Goal: Task Accomplishment & Management: Complete application form

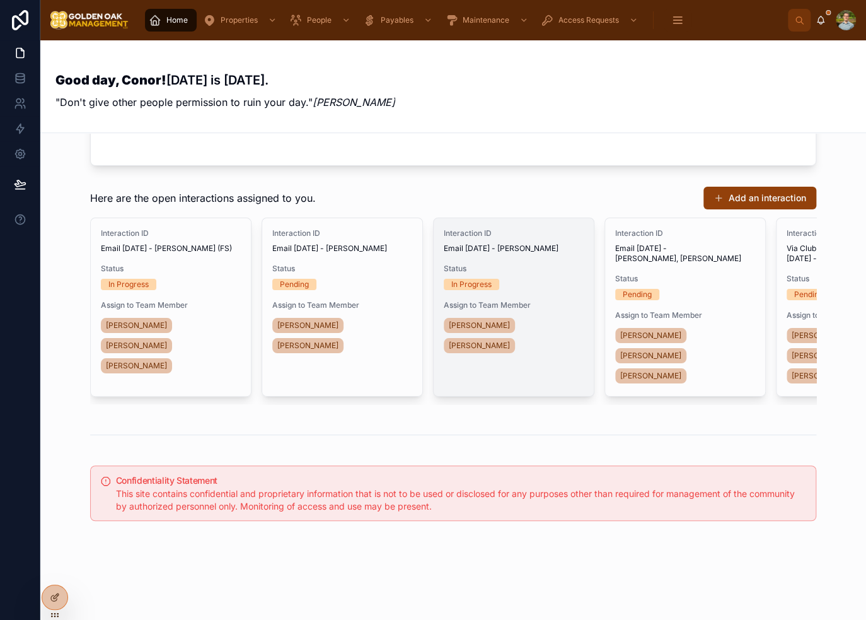
scroll to position [366, 0]
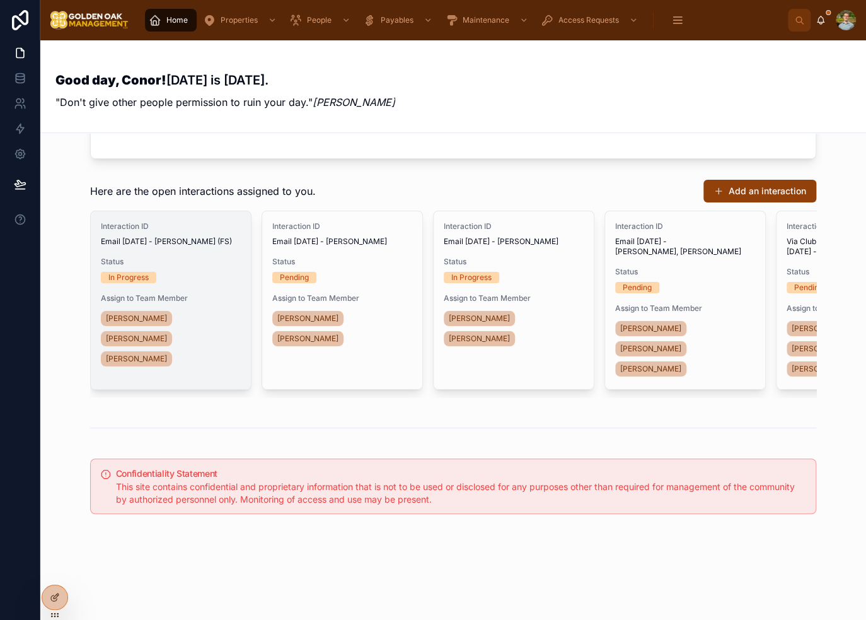
click at [203, 272] on div "In Progress" at bounding box center [171, 277] width 140 height 11
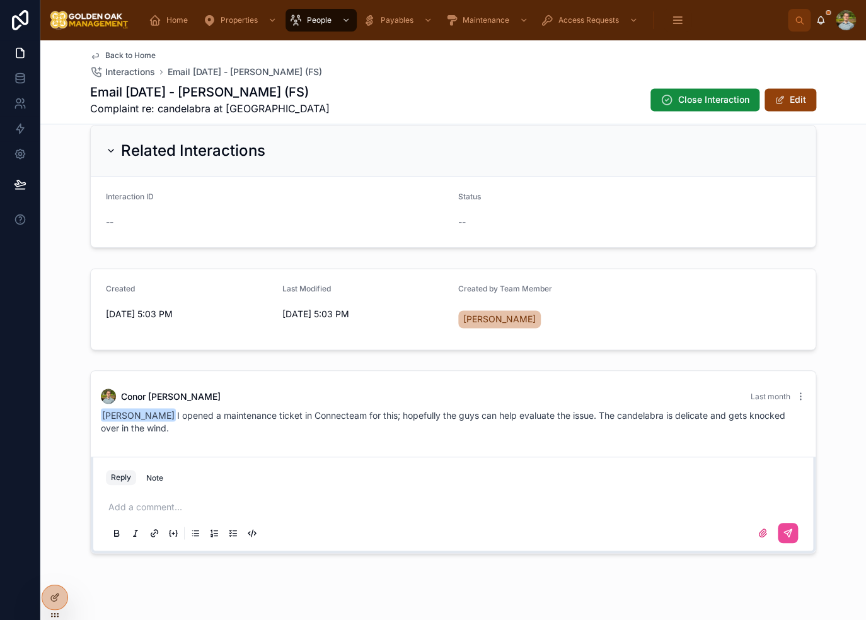
scroll to position [804, 0]
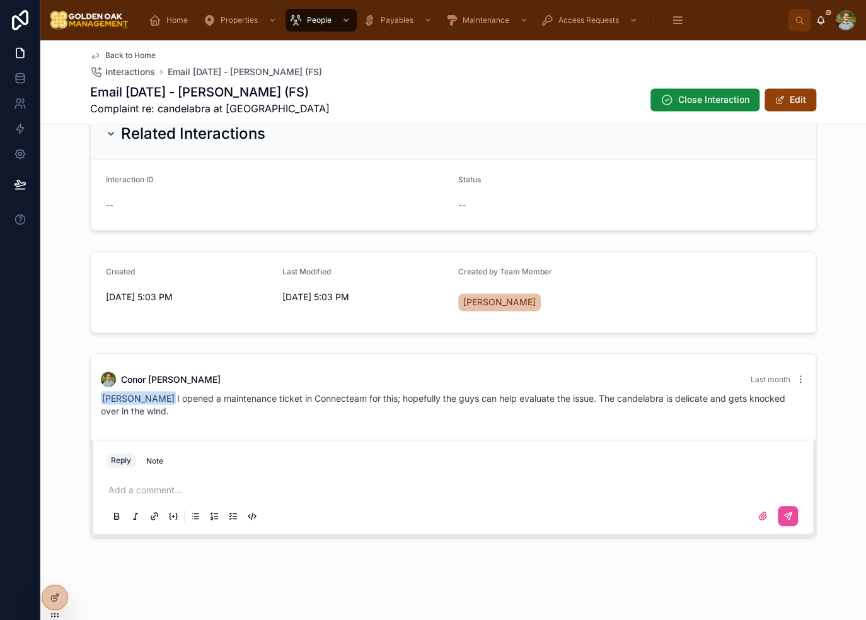
click at [163, 487] on p at bounding box center [455, 489] width 695 height 13
click at [787, 513] on icon at bounding box center [788, 516] width 10 height 10
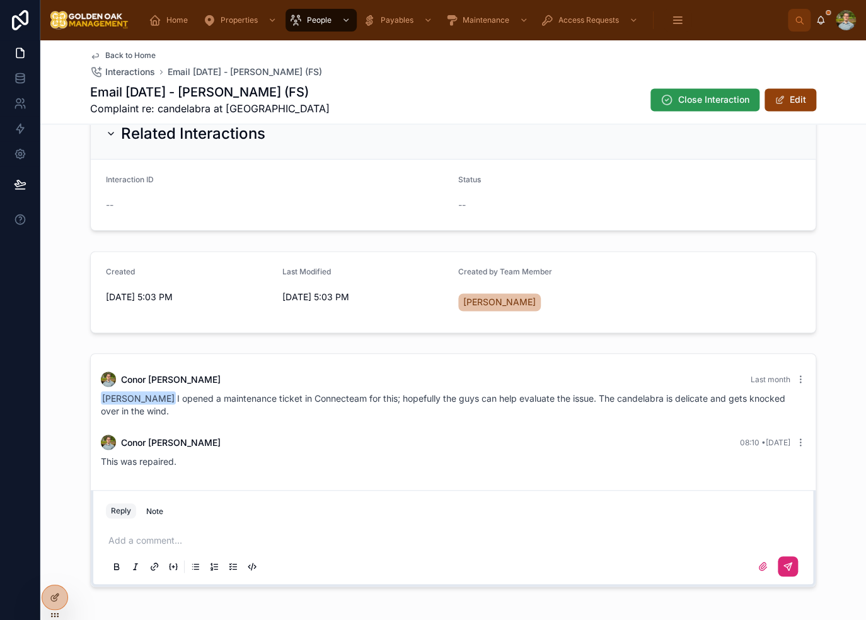
click at [717, 105] on span "Close Interaction" at bounding box center [713, 99] width 71 height 13
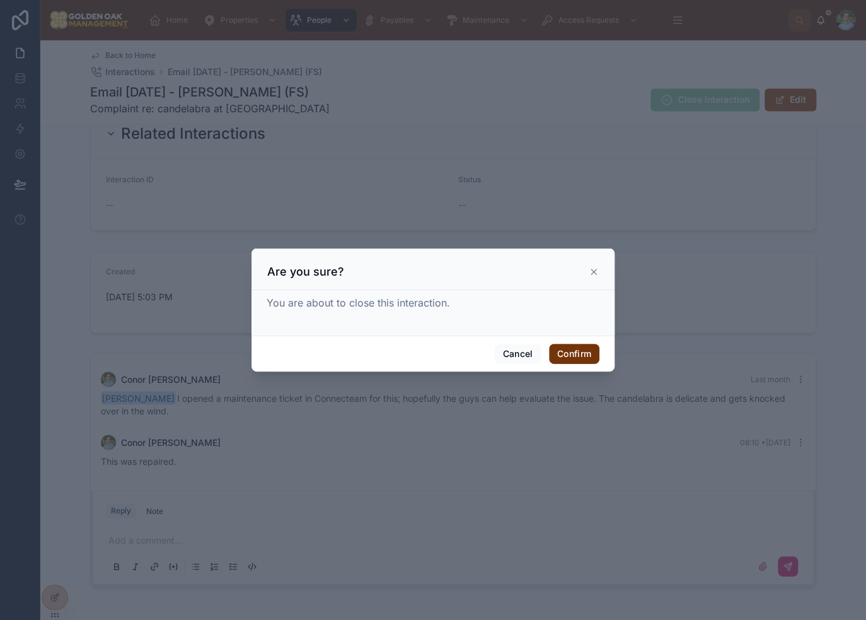
click at [592, 357] on button "Confirm" at bounding box center [574, 354] width 50 height 20
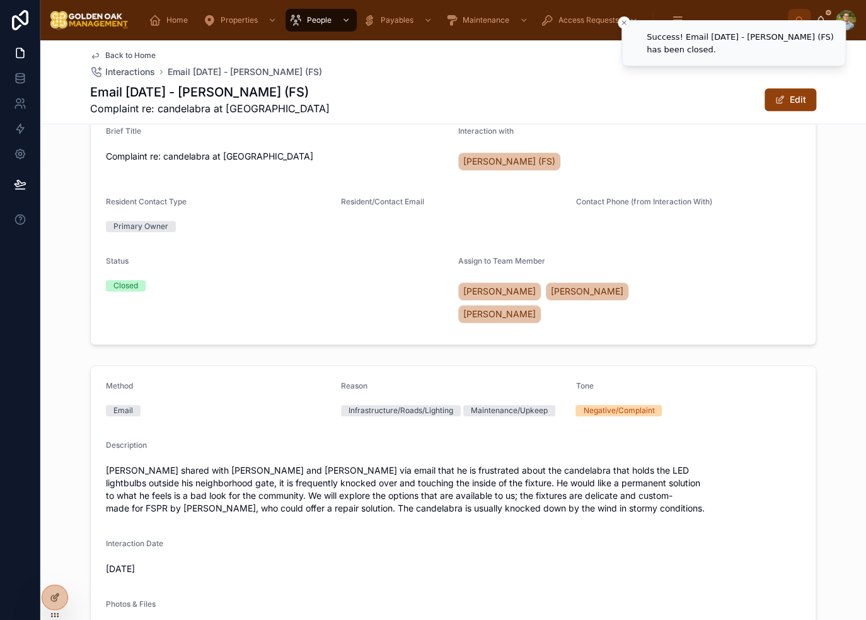
scroll to position [0, 0]
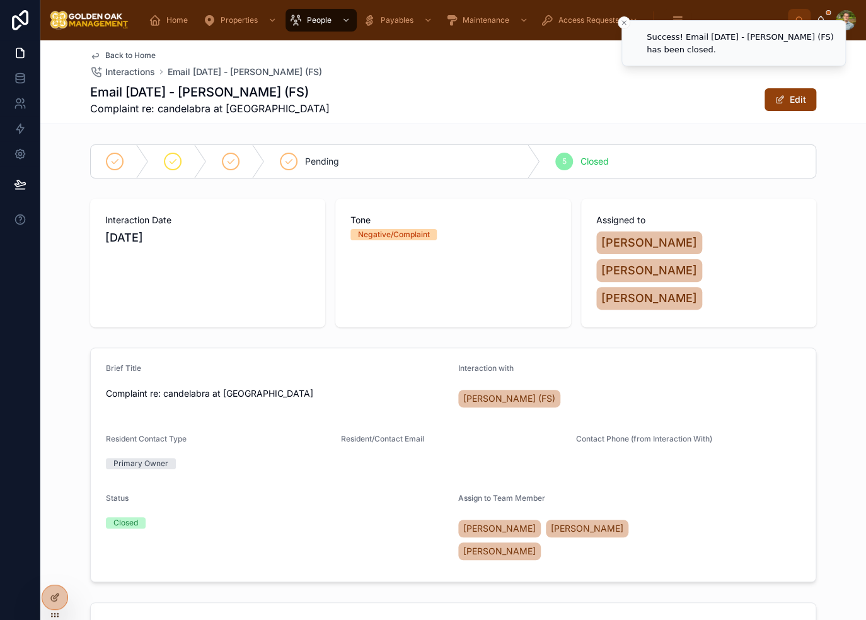
click at [139, 54] on span "Back to Home" at bounding box center [130, 55] width 50 height 10
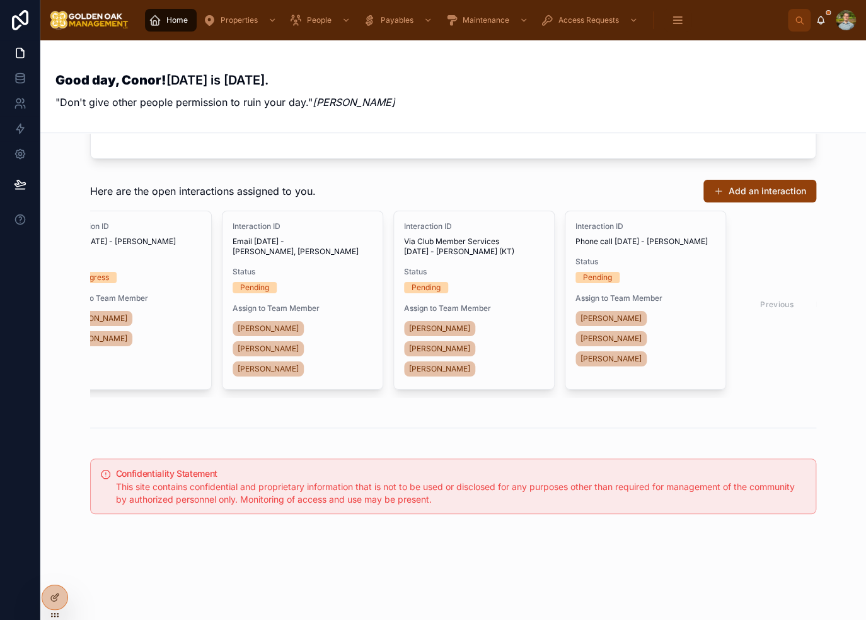
scroll to position [0, 222]
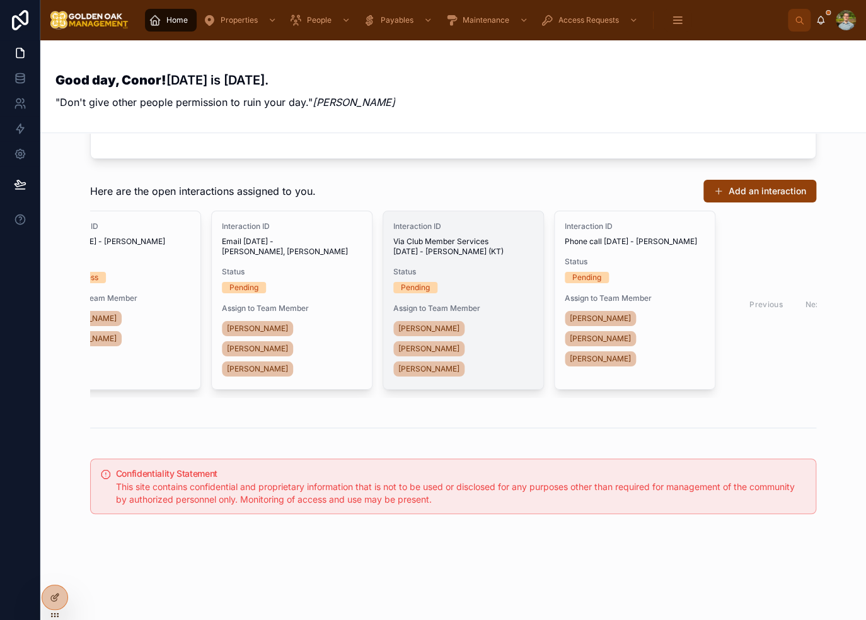
click at [497, 282] on div "Pending" at bounding box center [463, 287] width 140 height 11
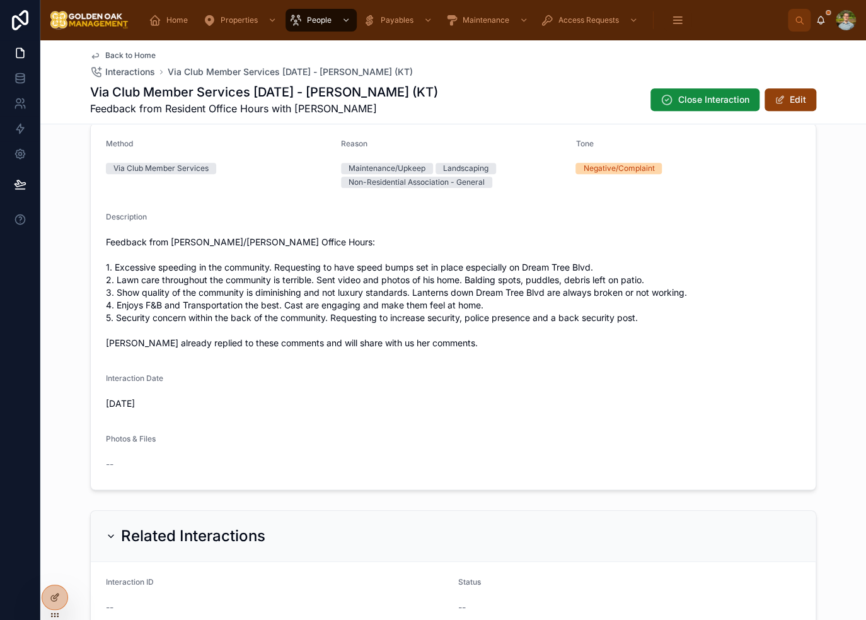
scroll to position [39, 0]
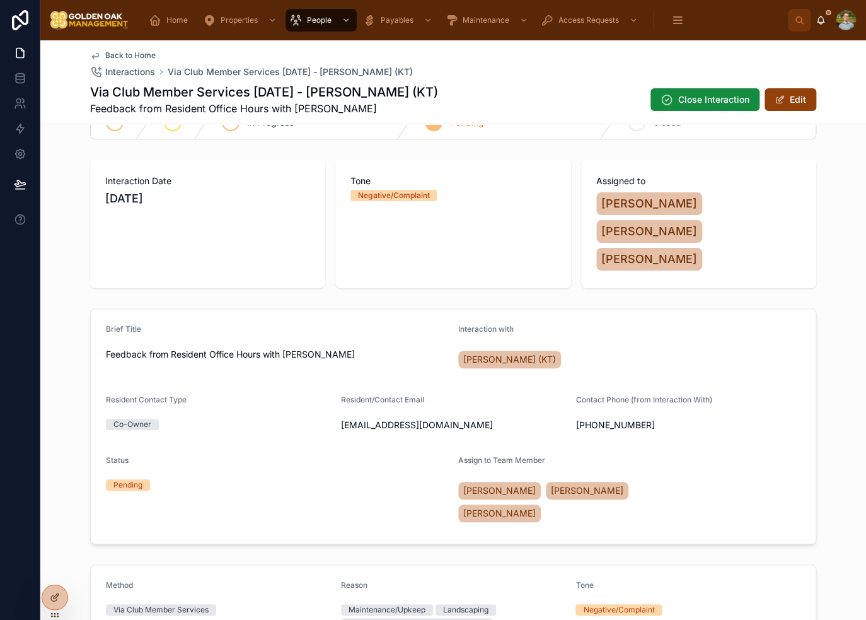
click at [701, 88] on div "Close Interaction Edit" at bounding box center [728, 100] width 176 height 24
click at [703, 98] on span "Close Interaction" at bounding box center [713, 99] width 71 height 13
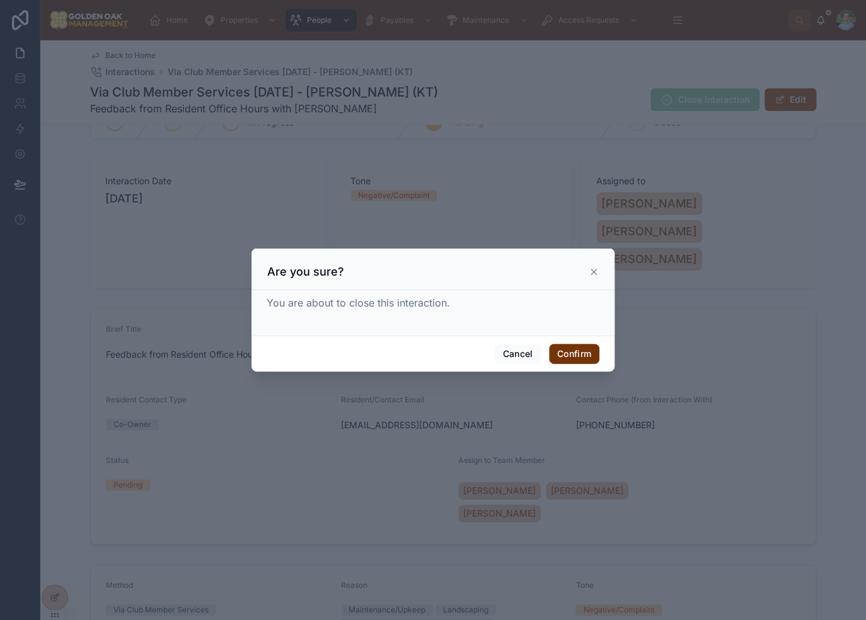
click at [565, 362] on button "Confirm" at bounding box center [574, 354] width 50 height 20
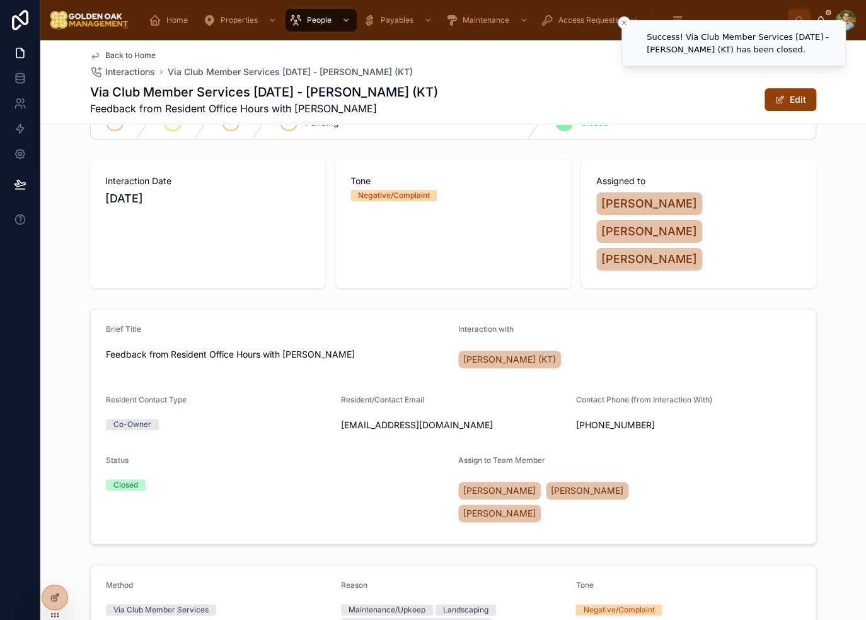
click at [108, 55] on span "Back to Home" at bounding box center [130, 55] width 50 height 10
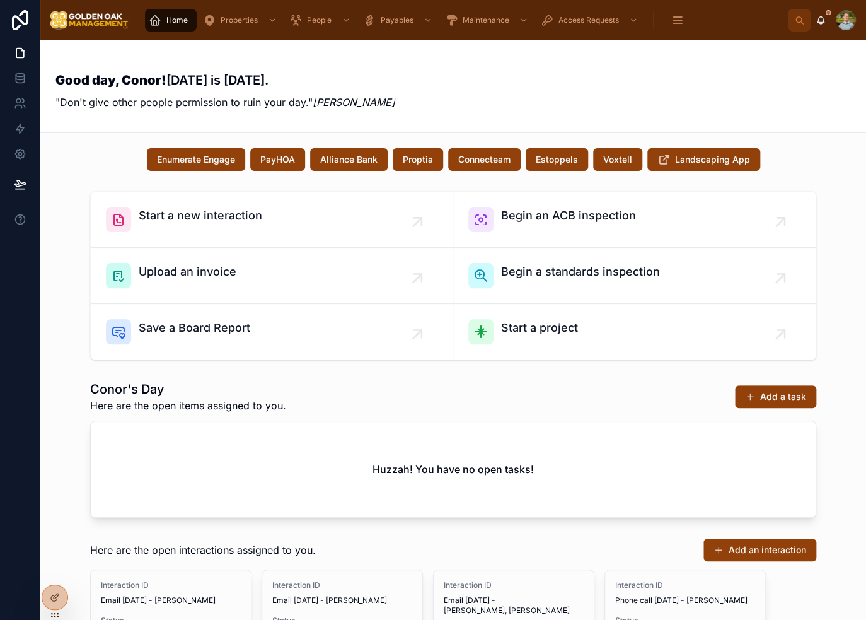
click at [439, 77] on div "Good day, Conor! [DATE] is [DATE]. "Don't give other people permission to ruin …" at bounding box center [452, 86] width 795 height 62
click at [234, 244] on link "Start a new interaction" at bounding box center [272, 220] width 362 height 56
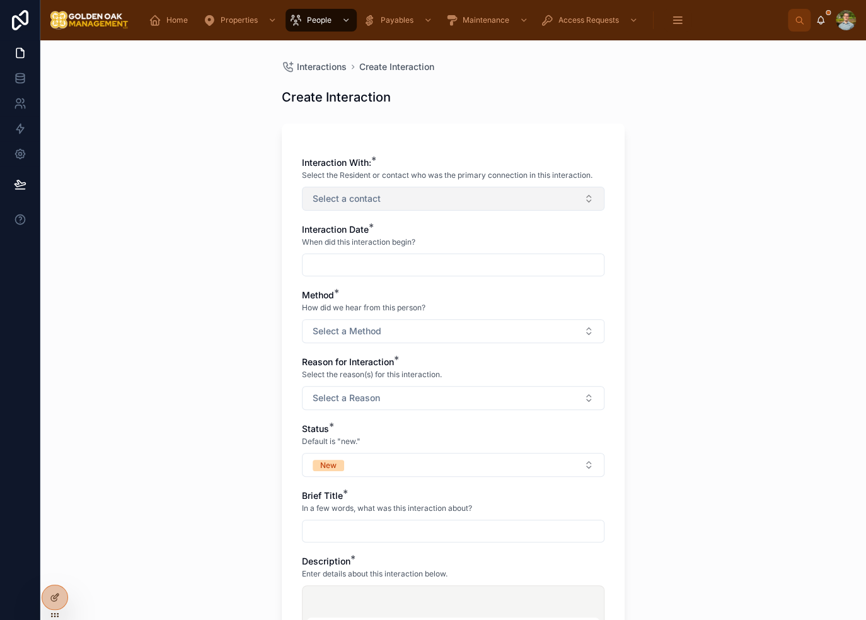
click at [374, 188] on button "Select a contact" at bounding box center [453, 199] width 303 height 24
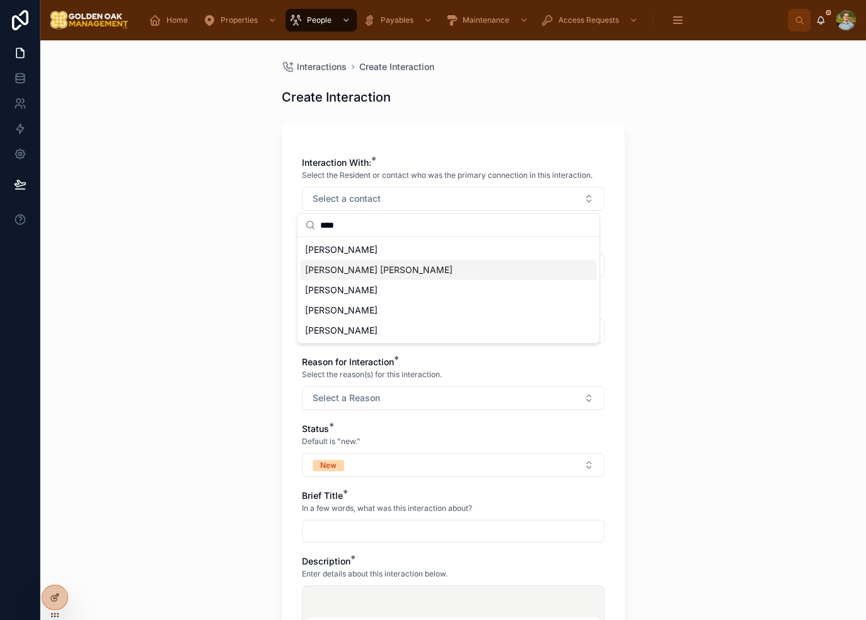
type input "****"
click at [415, 270] on span "[PERSON_NAME] [PERSON_NAME]" at bounding box center [378, 269] width 147 height 13
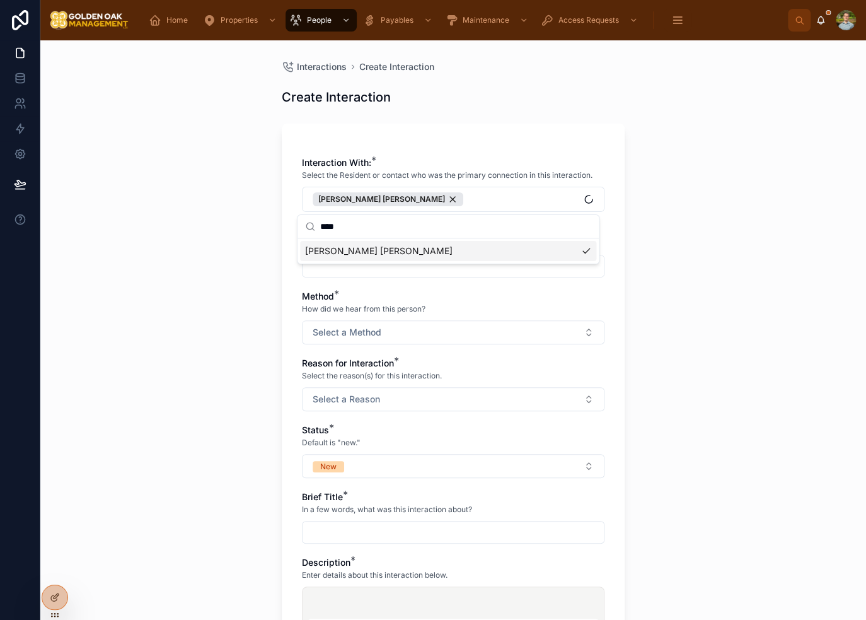
click at [644, 249] on div "Interactions Create Interaction Create Interaction Interaction With: * Select t…" at bounding box center [453, 329] width 826 height 579
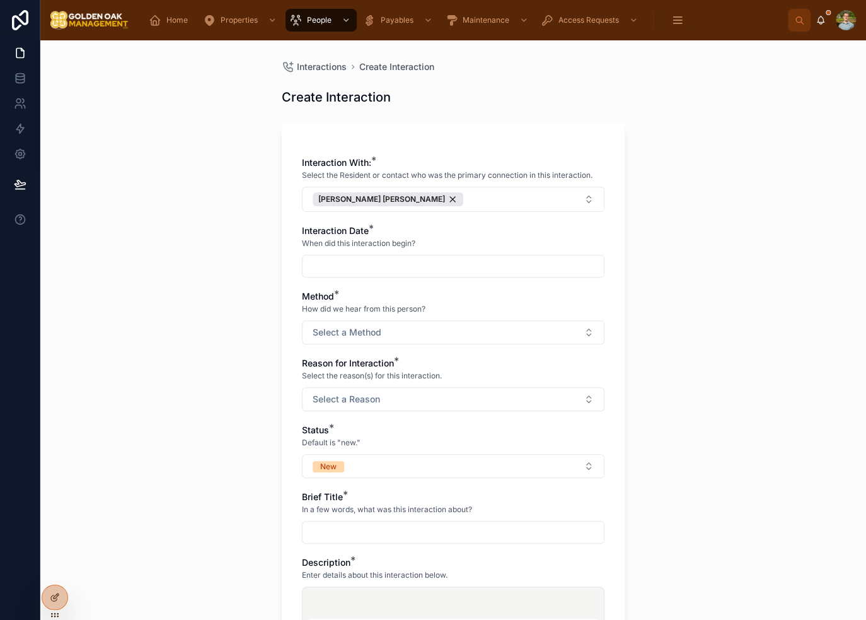
click at [421, 267] on input "text" at bounding box center [453, 266] width 301 height 18
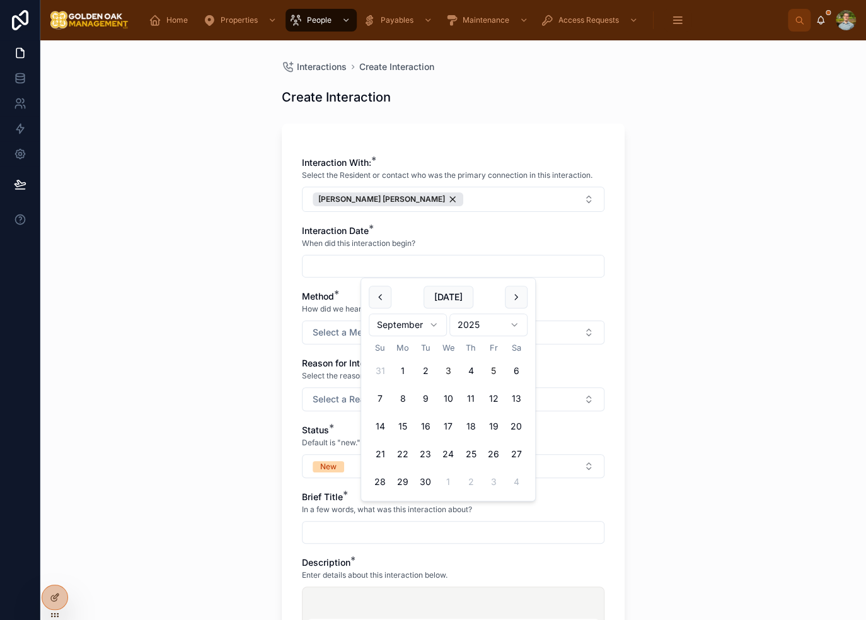
click at [448, 370] on button "3" at bounding box center [448, 370] width 23 height 23
type input "********"
click at [650, 344] on div "Interactions Create Interaction Create Interaction Interaction With: * Select t…" at bounding box center [453, 329] width 826 height 579
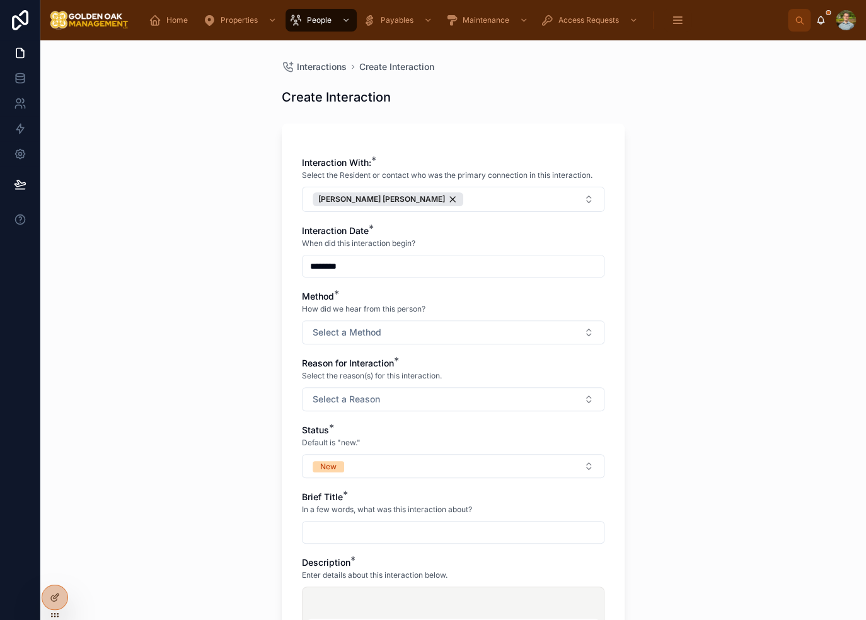
click at [402, 272] on input "********" at bounding box center [453, 266] width 301 height 18
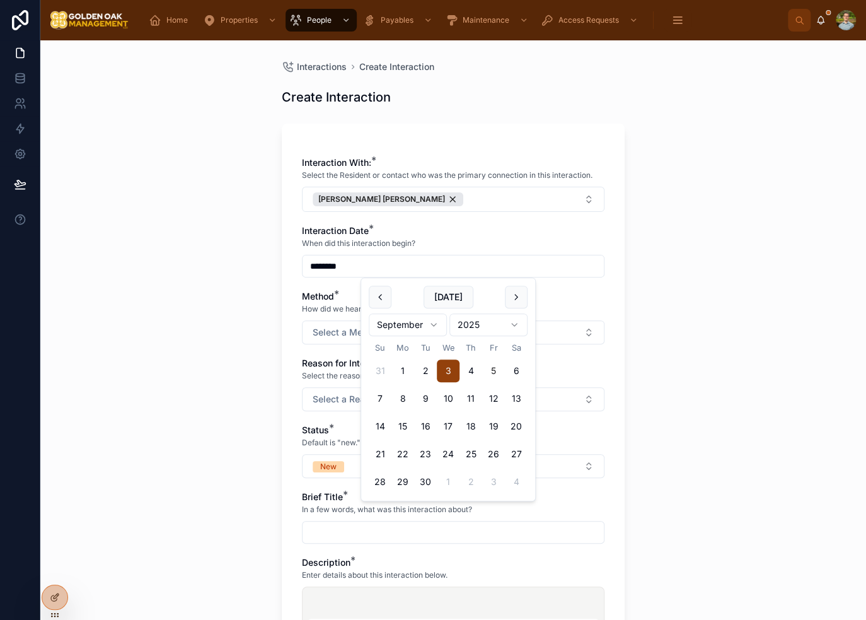
click at [645, 301] on div "Interactions Create Interaction Create Interaction Interaction With: * Select t…" at bounding box center [453, 329] width 826 height 579
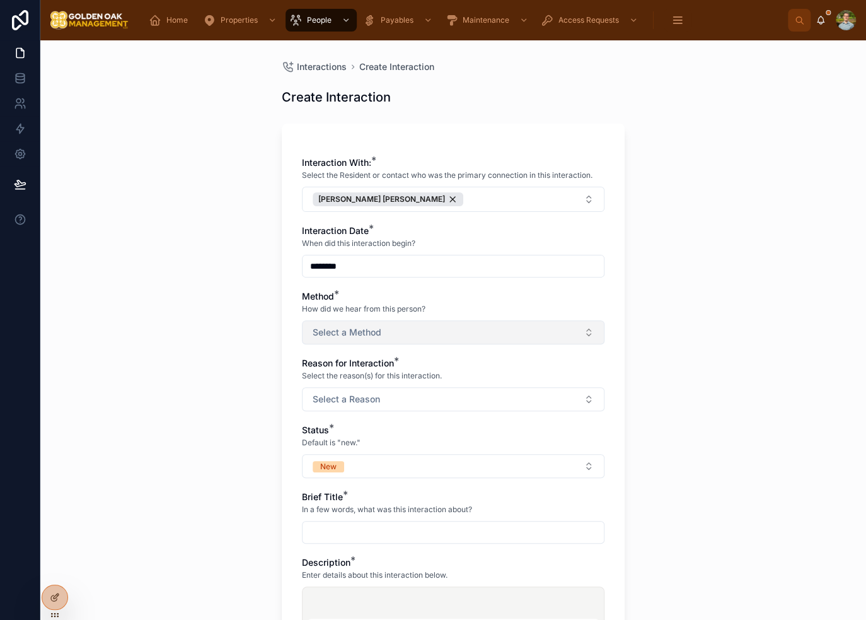
click at [403, 338] on button "Select a Method" at bounding box center [453, 332] width 303 height 24
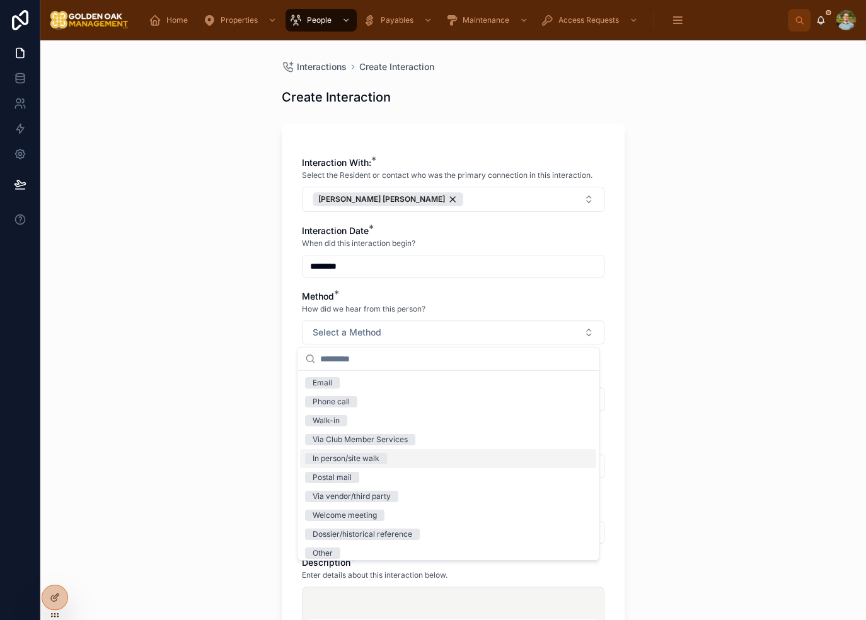
click at [403, 463] on div "In person/site walk" at bounding box center [448, 458] width 296 height 19
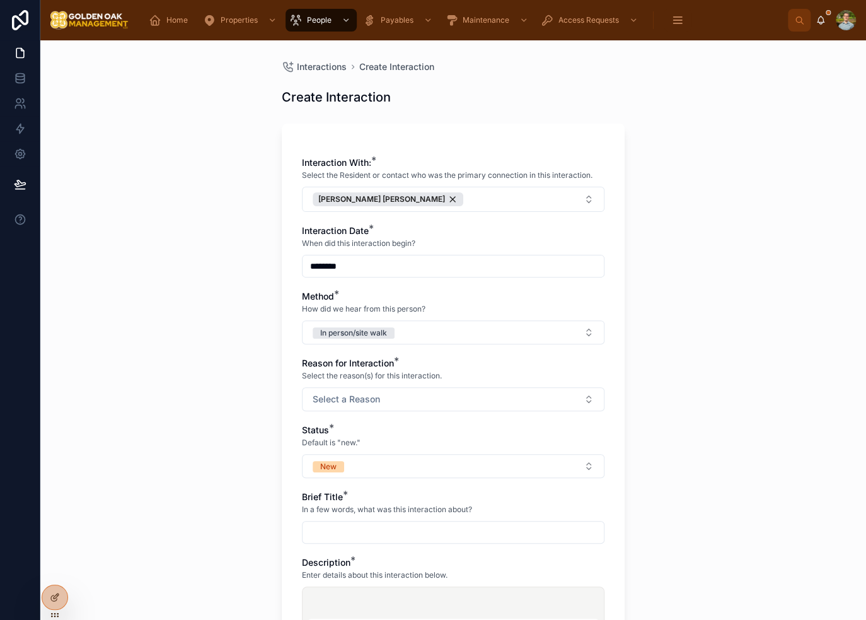
click at [695, 351] on div "Interactions Create Interaction Create Interaction Interaction With: * Select t…" at bounding box center [453, 329] width 826 height 579
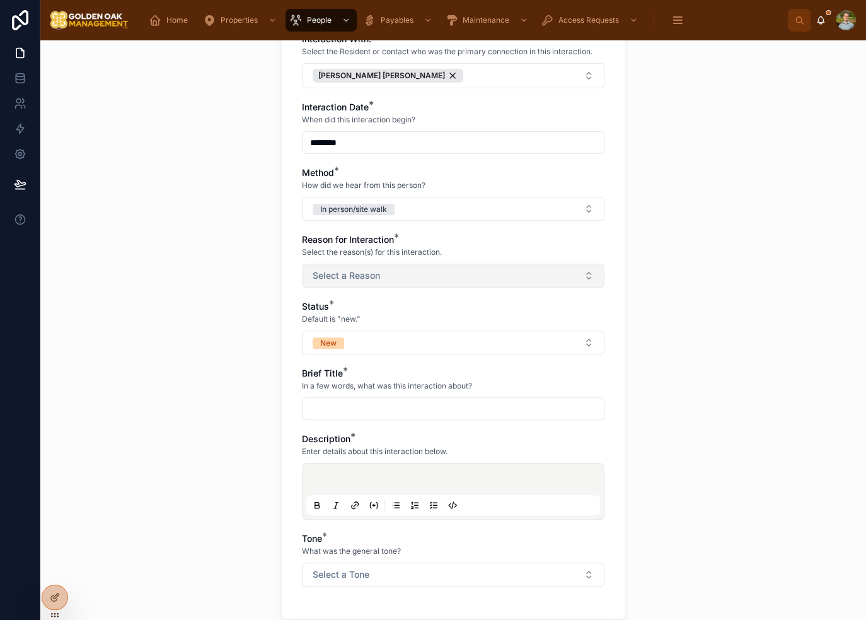
scroll to position [126, 0]
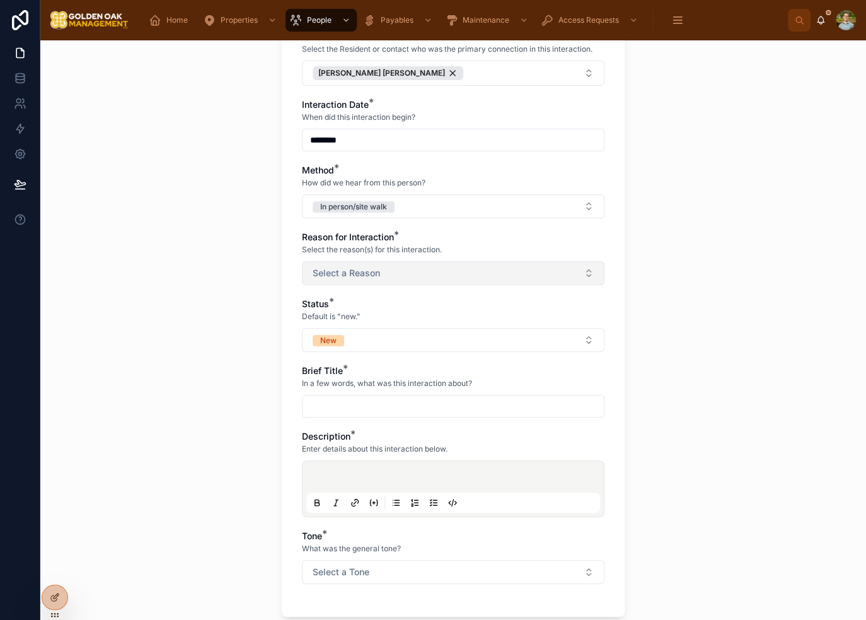
click at [434, 272] on button "Select a Reason" at bounding box center [453, 273] width 303 height 24
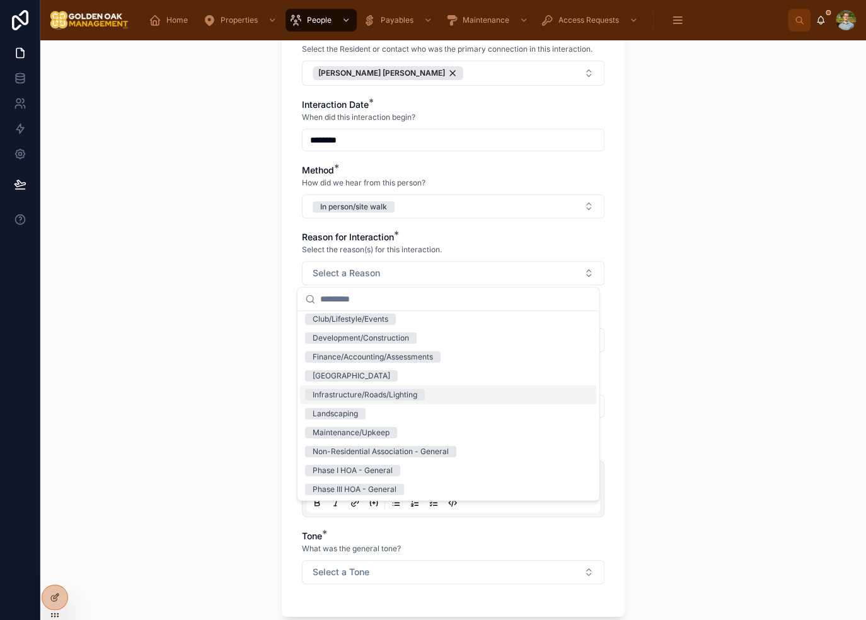
scroll to position [63, 0]
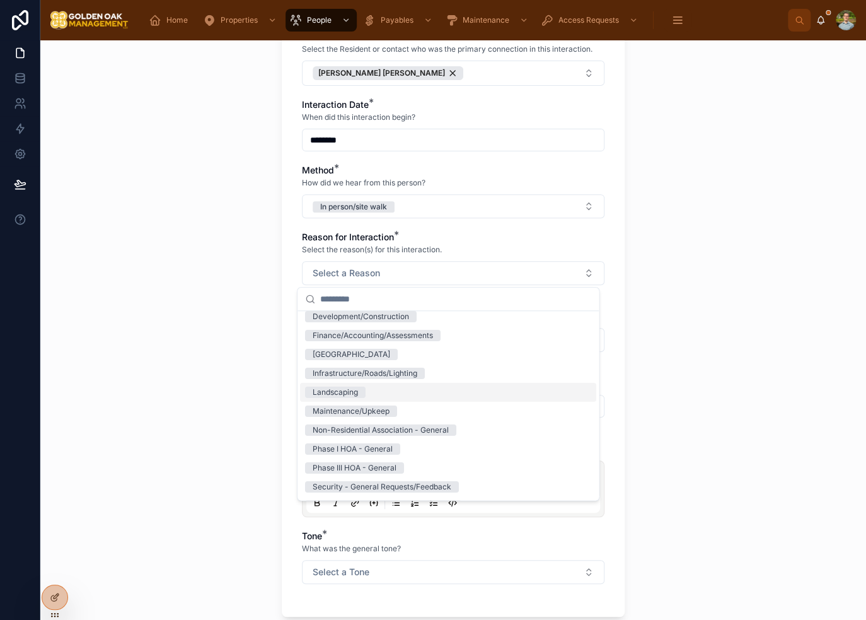
click at [398, 391] on div "Landscaping" at bounding box center [448, 392] width 296 height 19
click at [637, 327] on div "Interactions Create Interaction Create Interaction Interaction With: * Select t…" at bounding box center [453, 329] width 826 height 579
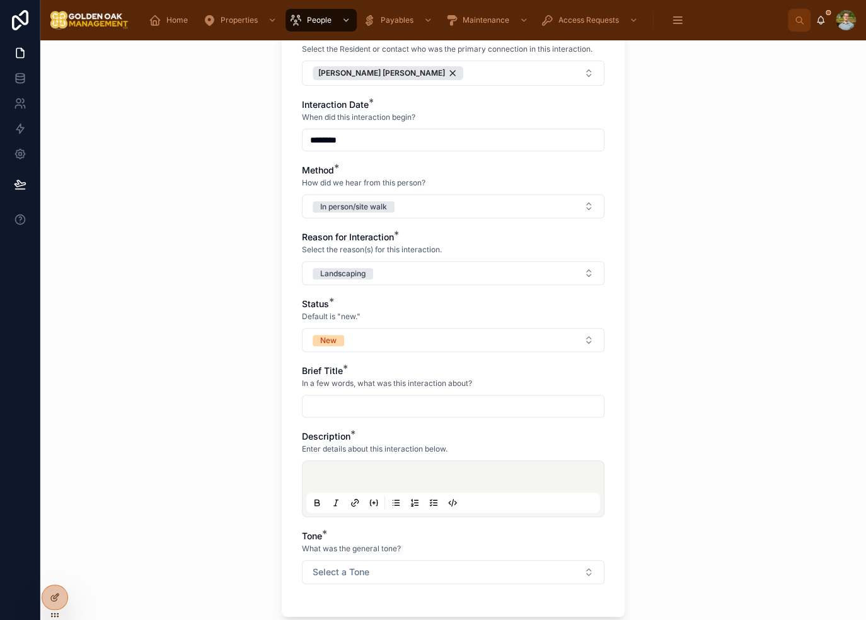
scroll to position [189, 0]
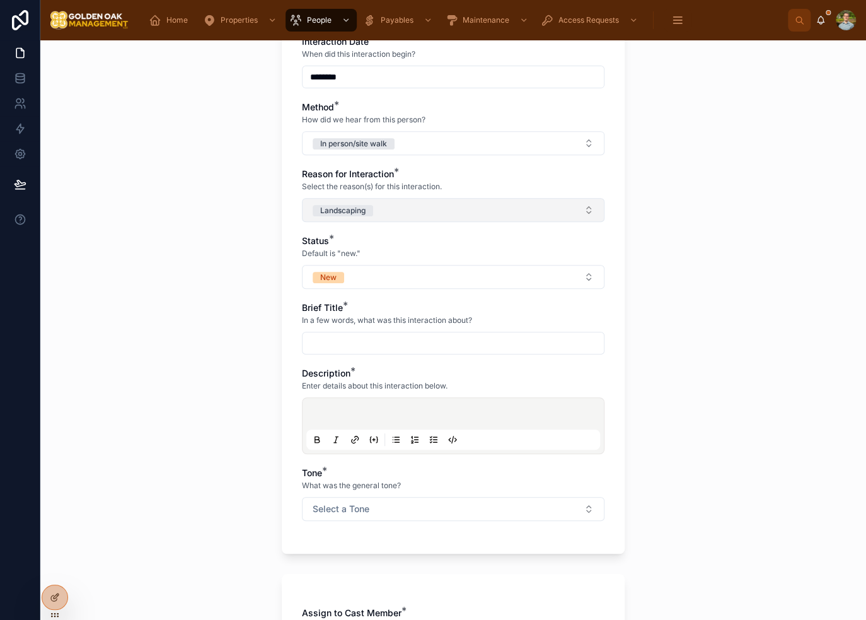
click at [469, 214] on button "Landscaping" at bounding box center [453, 210] width 303 height 24
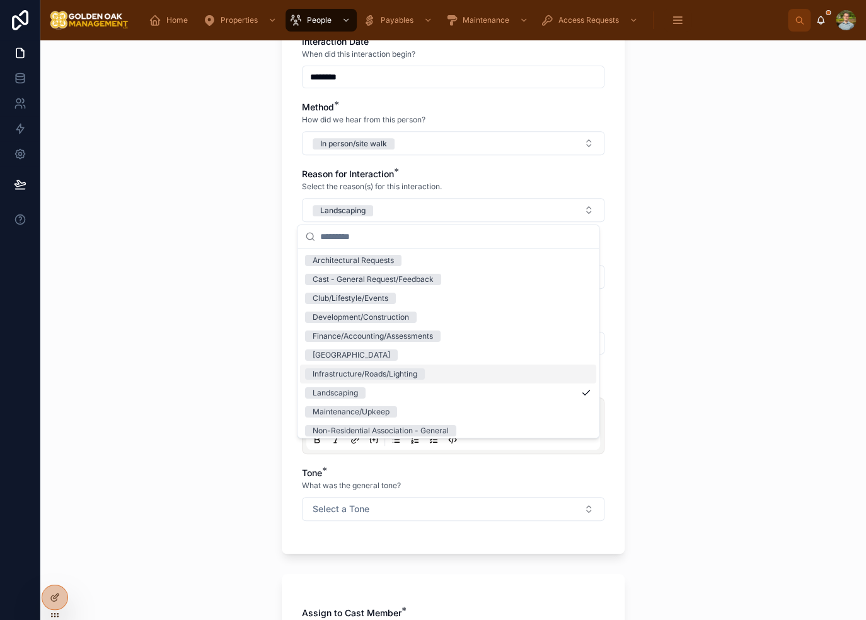
click at [442, 371] on div "Infrastructure/Roads/Lighting" at bounding box center [448, 373] width 296 height 19
click at [670, 303] on div "Interactions Create Interaction Create Interaction Interaction With: * Select t…" at bounding box center [453, 329] width 826 height 579
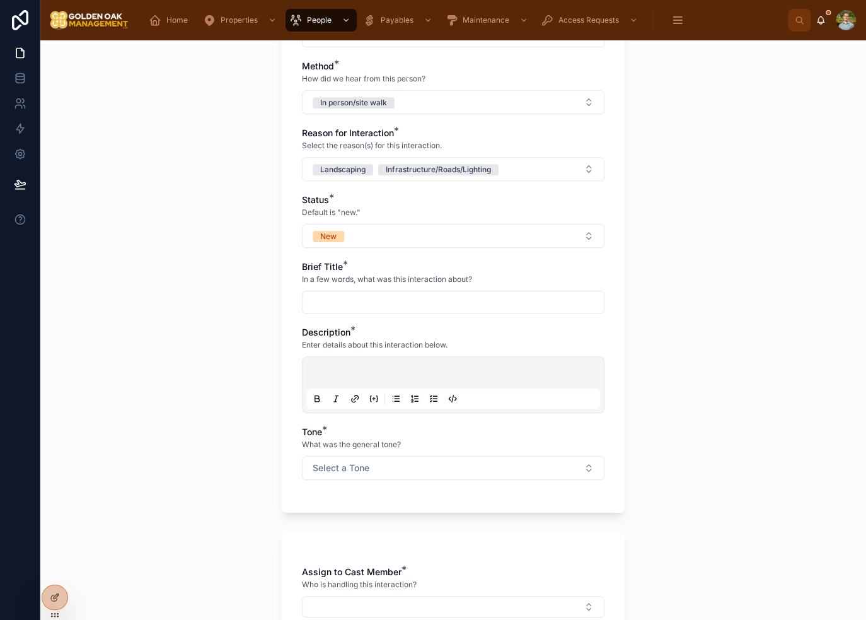
scroll to position [252, 0]
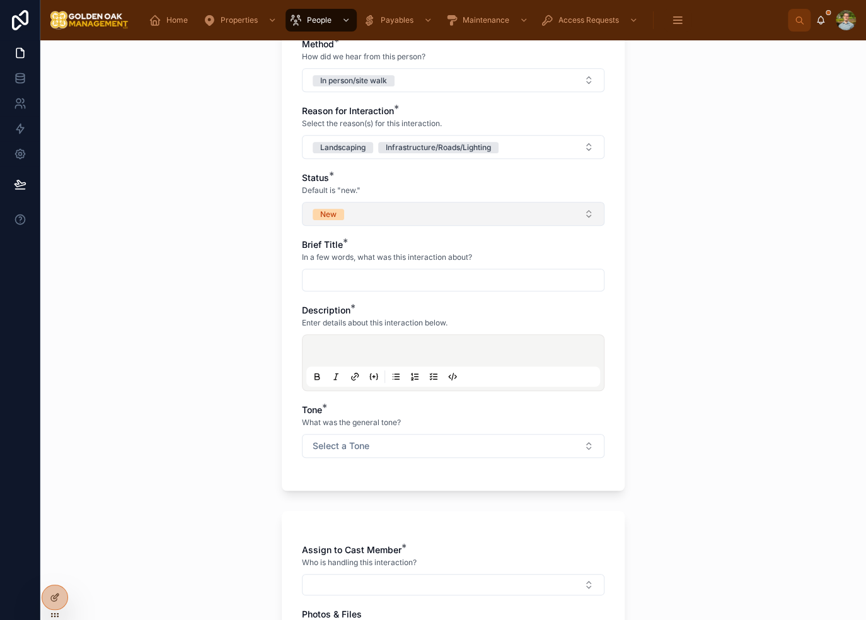
click at [434, 218] on button "New" at bounding box center [453, 214] width 303 height 24
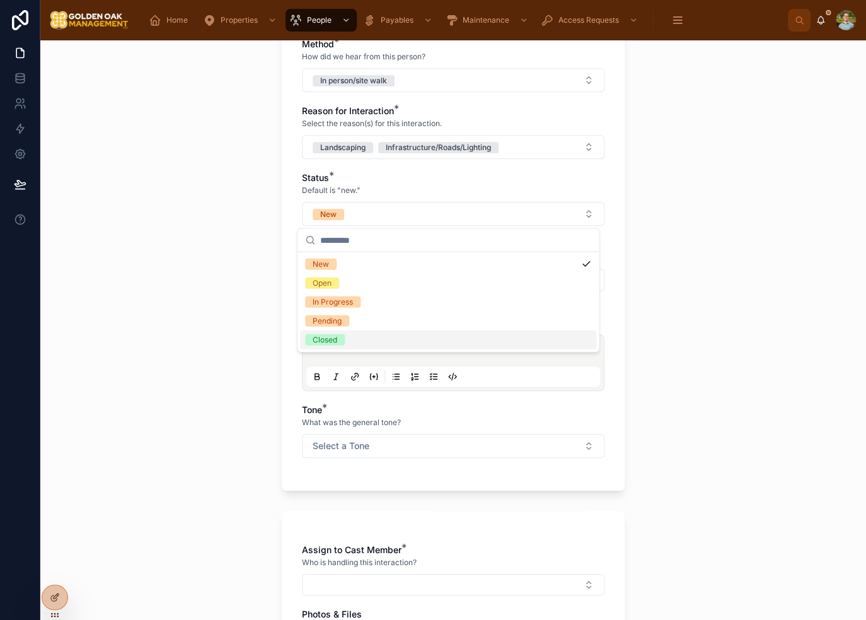
click at [426, 337] on div "Closed" at bounding box center [448, 339] width 296 height 19
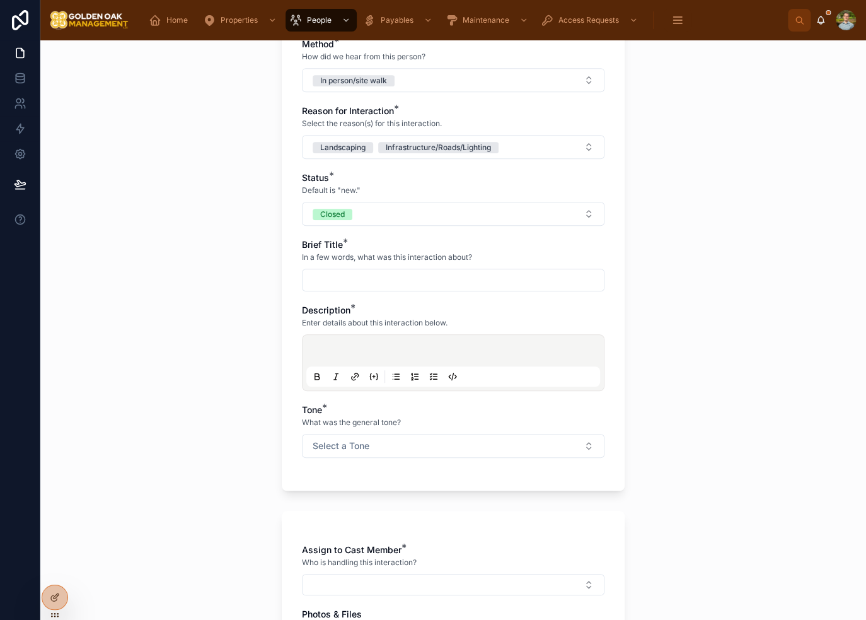
click at [390, 279] on input "text" at bounding box center [453, 280] width 301 height 18
type input "*"
type input "**********"
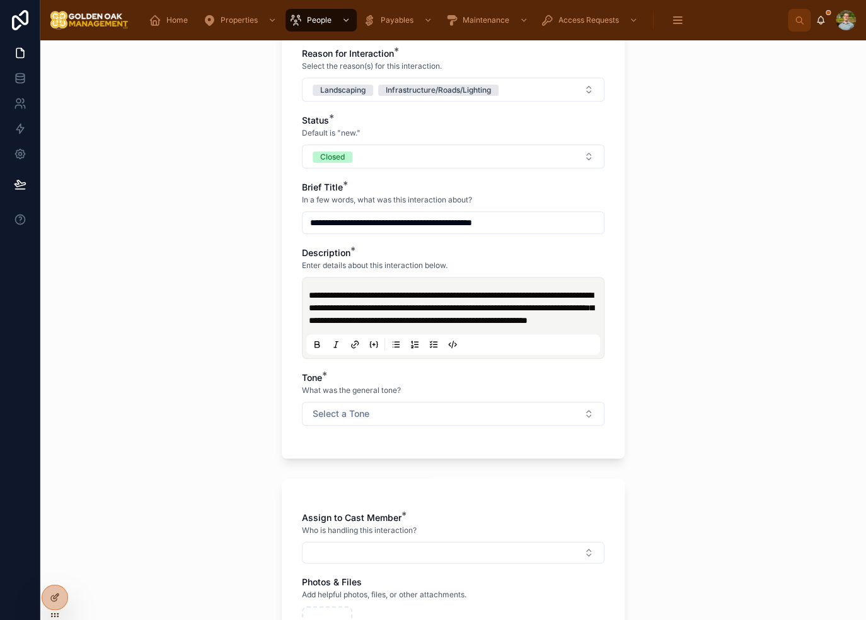
scroll to position [378, 0]
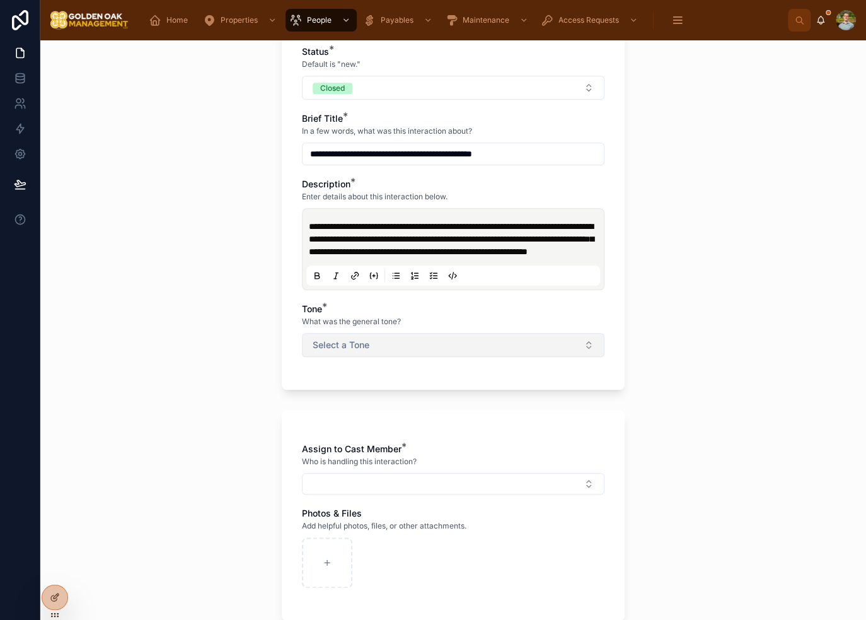
click at [386, 357] on button "Select a Tone" at bounding box center [453, 345] width 303 height 24
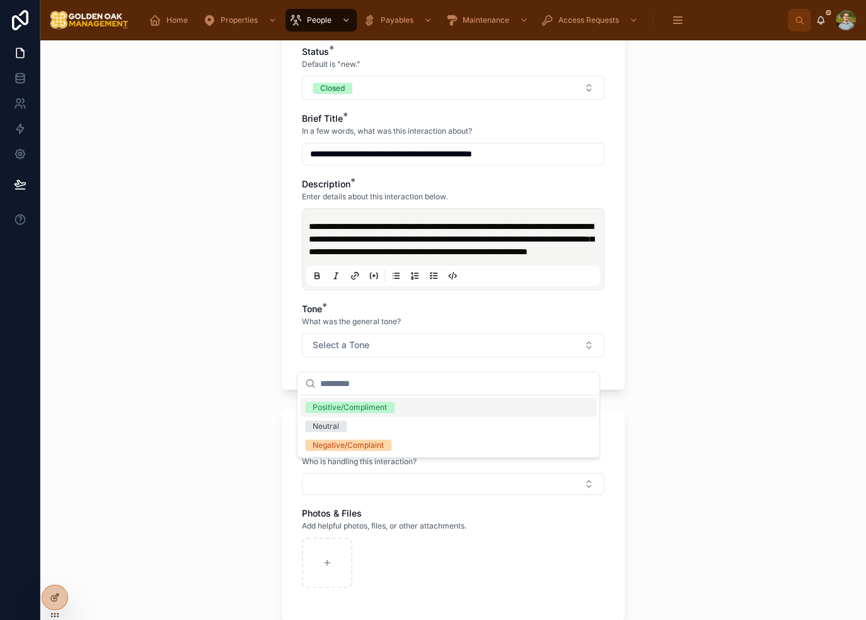
click at [415, 406] on div "Positive/Compliment" at bounding box center [448, 407] width 296 height 19
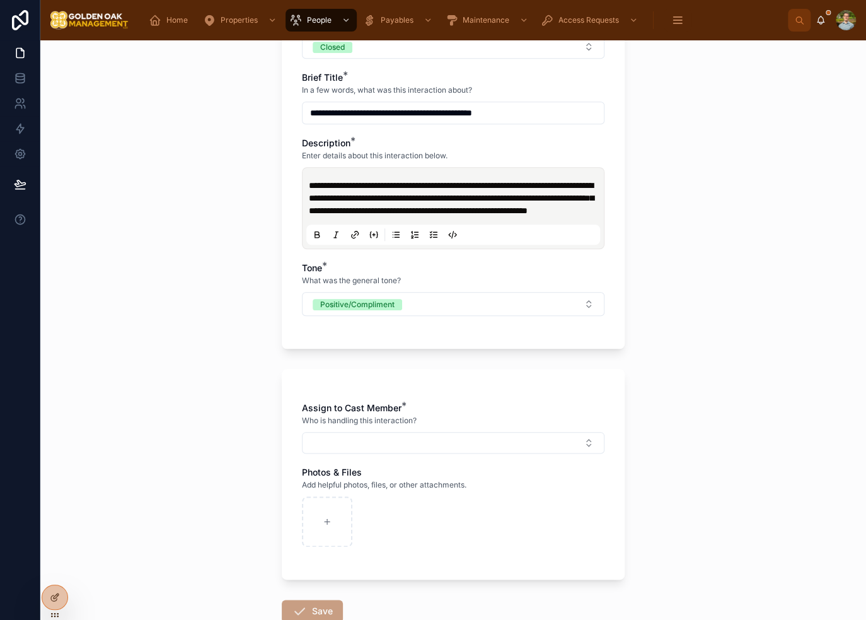
scroll to position [441, 0]
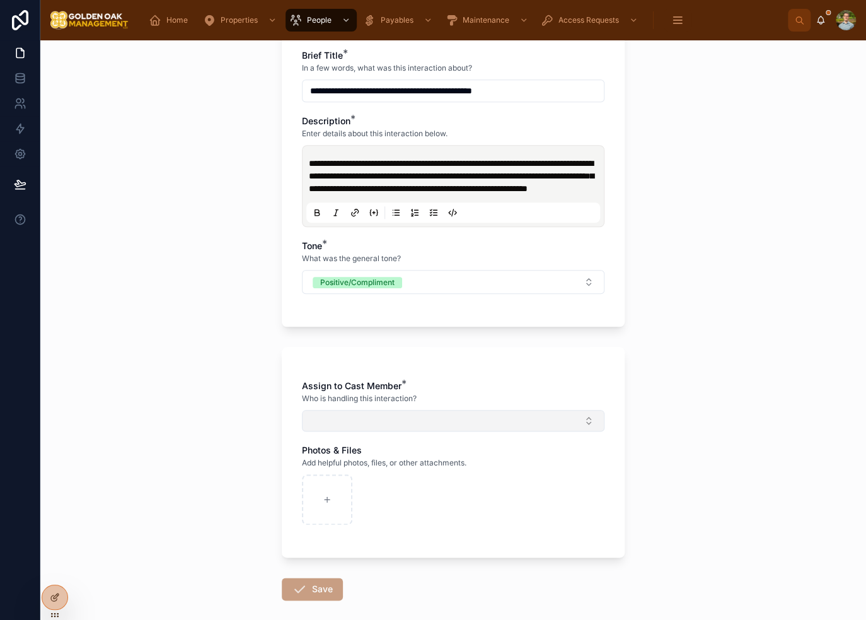
click at [408, 431] on button "Select Button" at bounding box center [453, 420] width 303 height 21
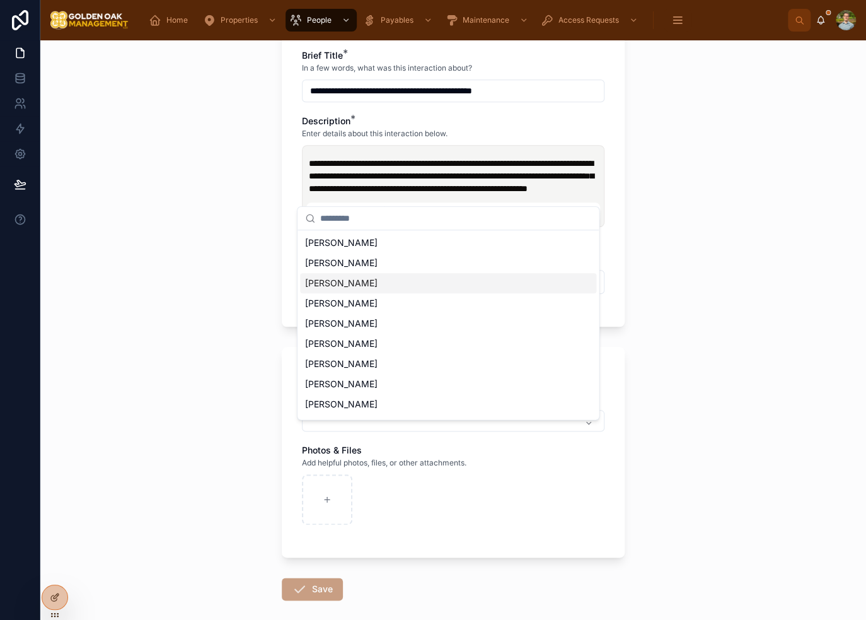
click at [356, 288] on span "[PERSON_NAME]" at bounding box center [341, 283] width 72 height 13
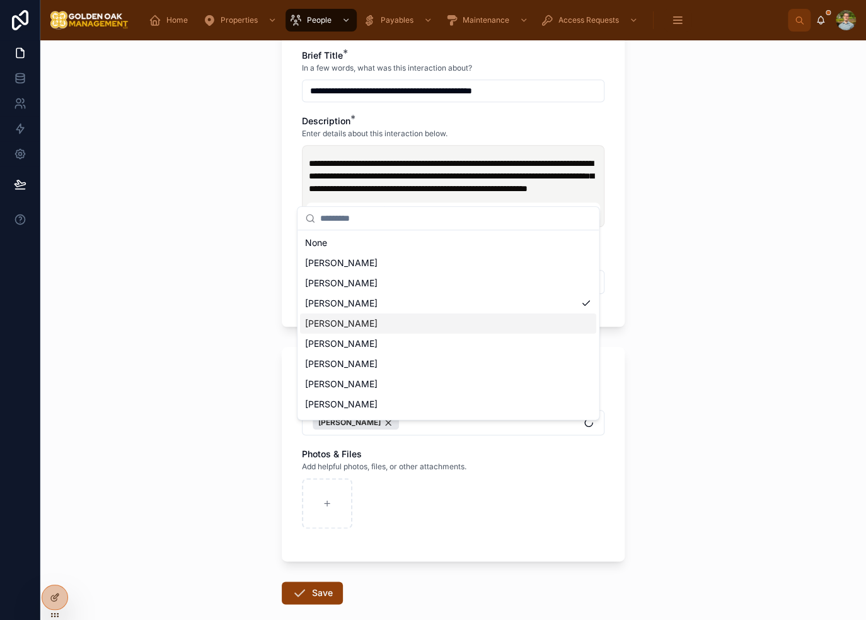
click at [773, 341] on div "**********" at bounding box center [453, 329] width 826 height 579
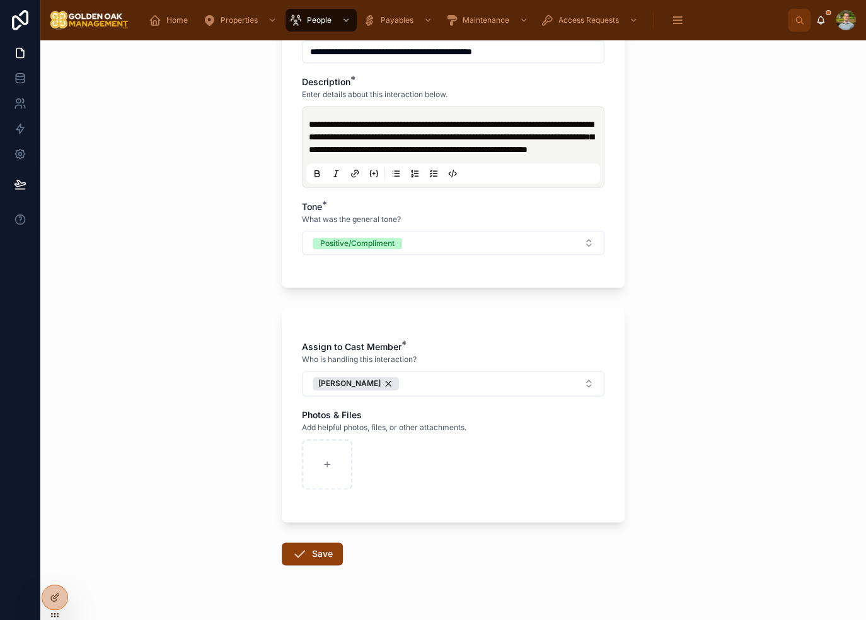
scroll to position [517, 0]
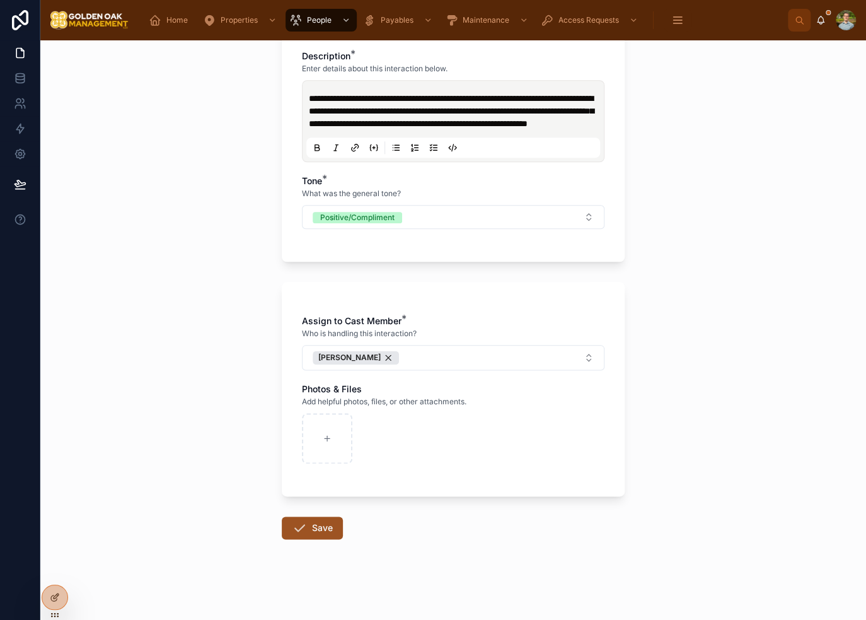
click at [304, 529] on button "Save" at bounding box center [312, 527] width 61 height 23
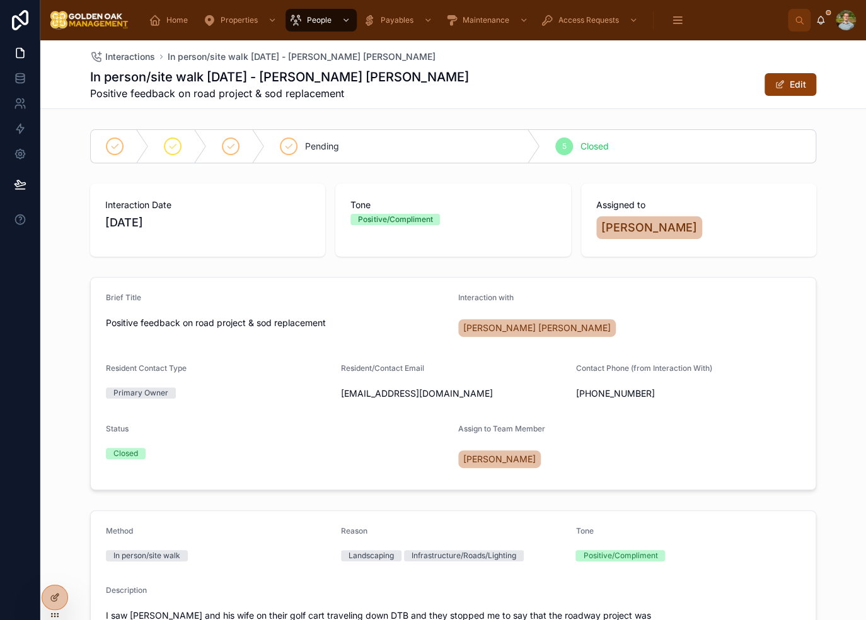
click at [794, 296] on div "Interaction with" at bounding box center [629, 299] width 342 height 15
click at [120, 57] on span "Interactions" at bounding box center [130, 56] width 50 height 13
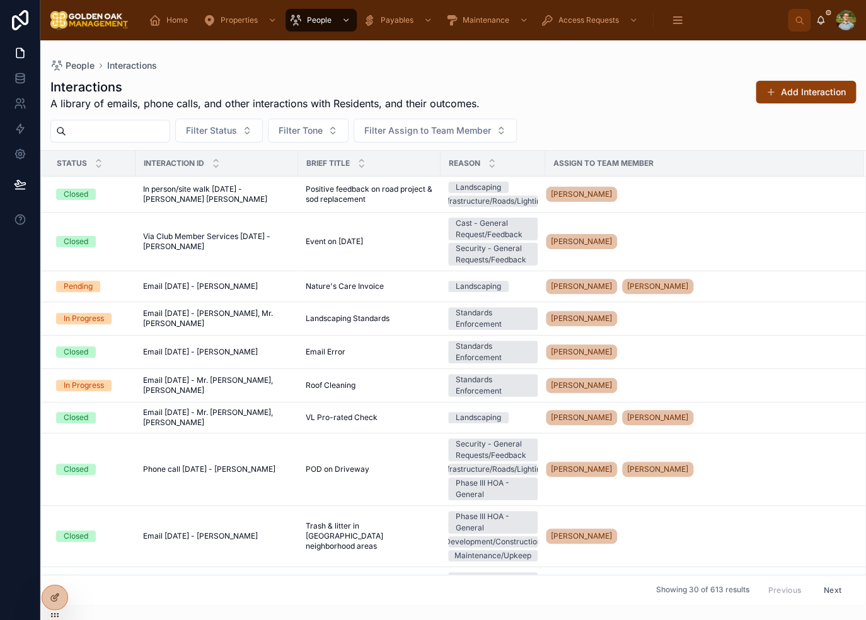
click at [633, 98] on div "Interactions A library of emails, phone calls, and other interactions with Resi…" at bounding box center [453, 94] width 806 height 33
click at [582, 81] on div "Interactions A library of emails, phone calls, and other interactions with Resi…" at bounding box center [452, 94] width 804 height 33
click at [589, 93] on div "Interactions A library of emails, phone calls, and other interactions with Resi…" at bounding box center [452, 94] width 804 height 33
